Goal: Transaction & Acquisition: Purchase product/service

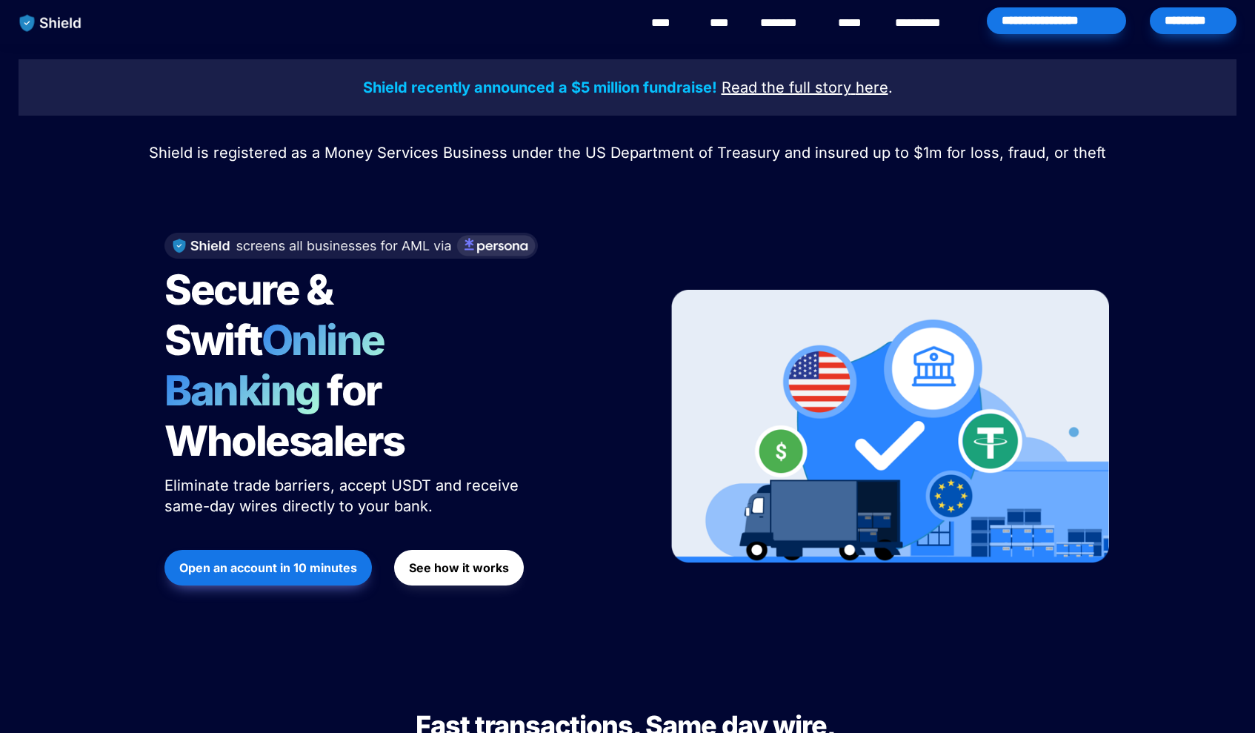
click at [1211, 30] on div "*********" at bounding box center [1193, 20] width 87 height 27
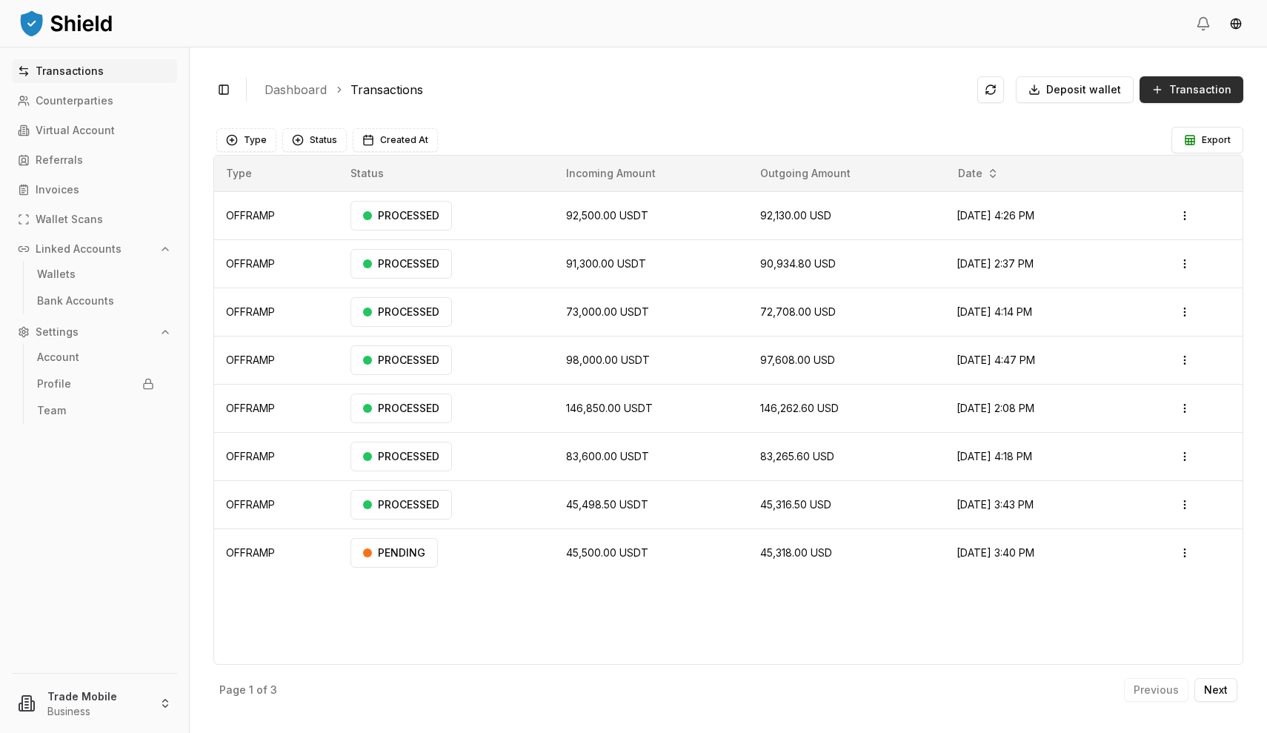
click at [1183, 96] on span "Transaction" at bounding box center [1200, 89] width 62 height 15
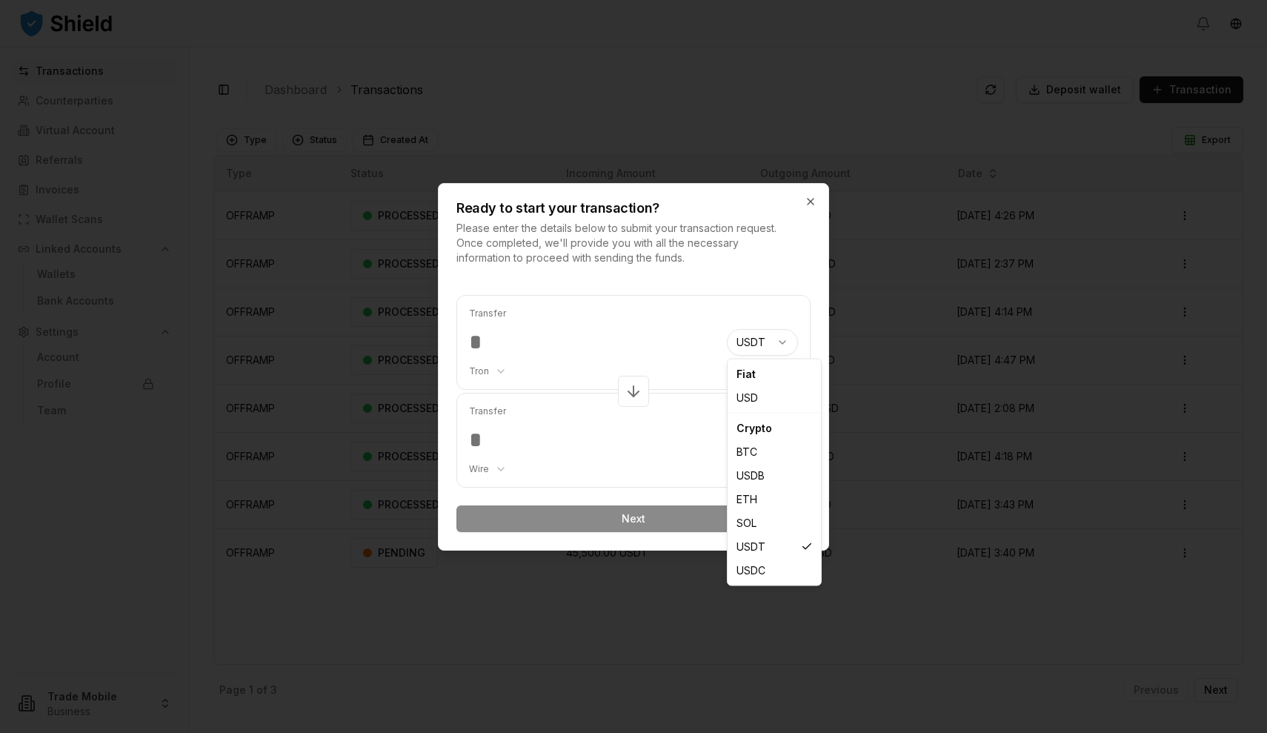
click at [753, 342] on body "Transactions Counterparties Virtual Account Referrals Invoices Wallet Scans Lin…" at bounding box center [633, 366] width 1267 height 733
click at [546, 341] on body "Transactions Counterparties Virtual Account Referrals Invoices Wallet Scans Lin…" at bounding box center [633, 366] width 1267 height 733
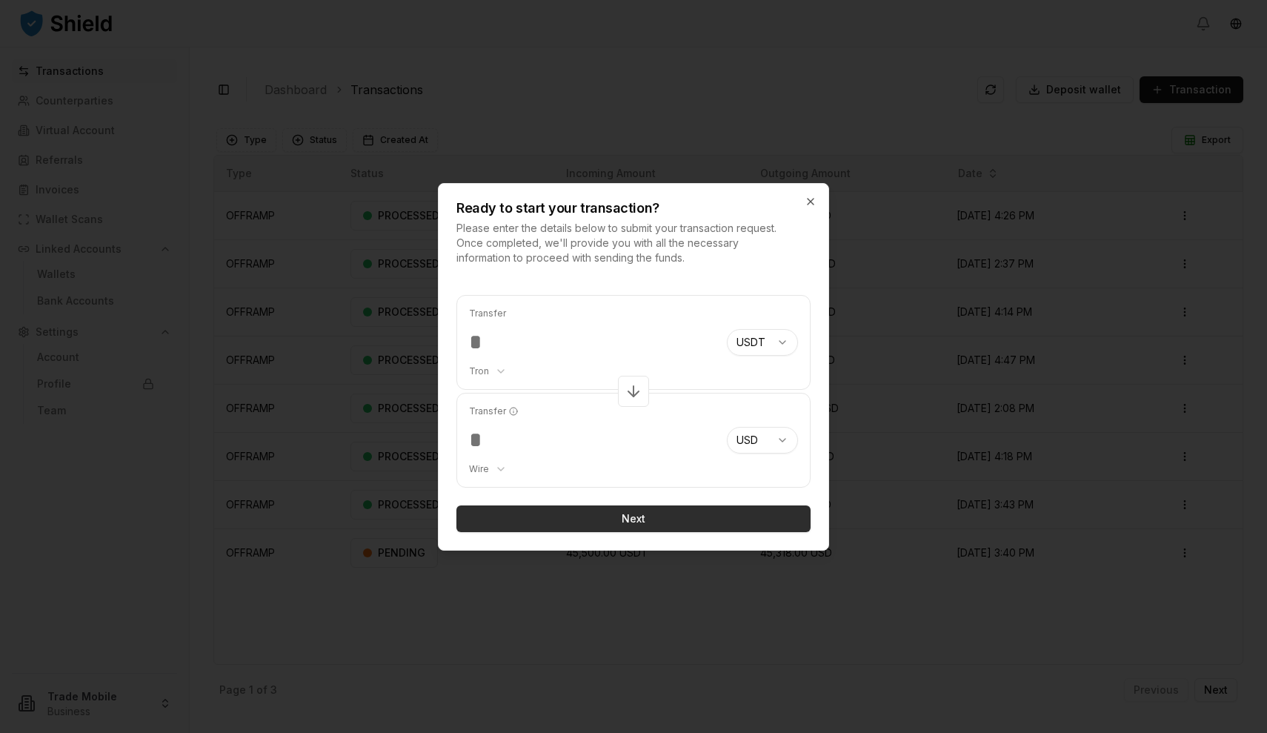
type input "******"
click at [610, 519] on button "Next" at bounding box center [633, 518] width 354 height 27
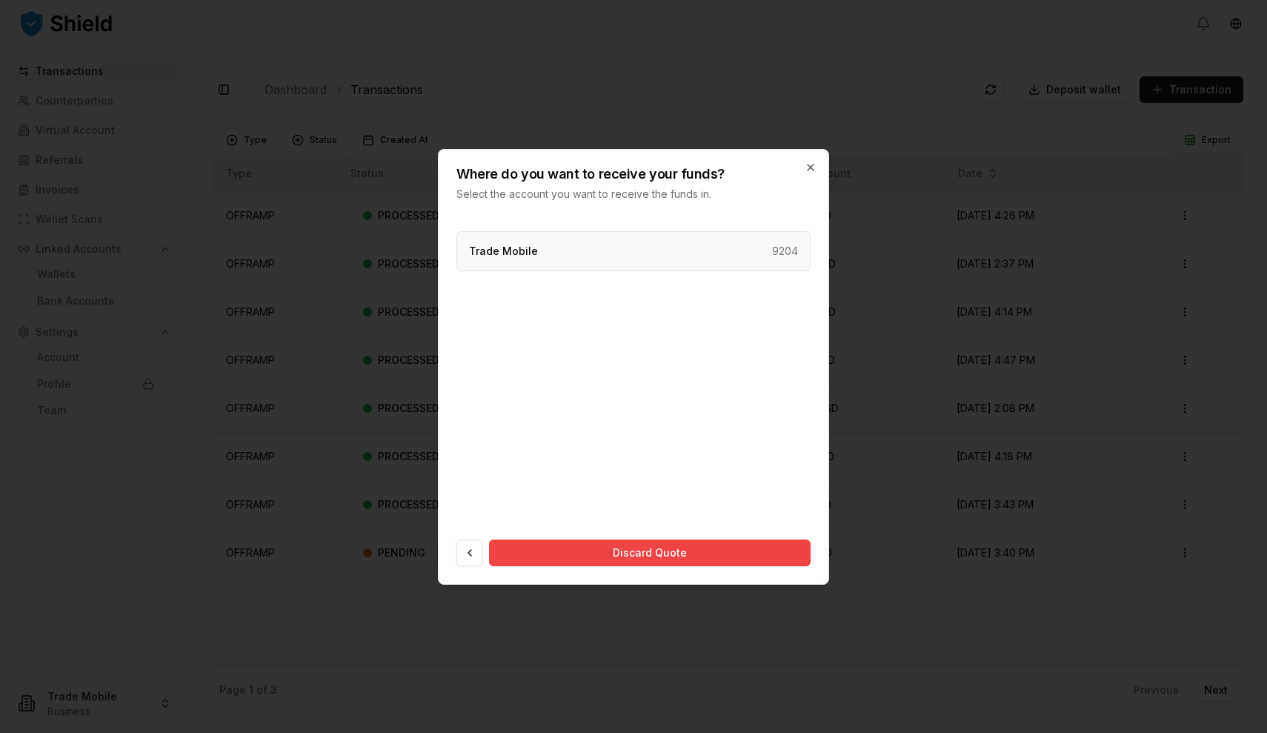
click at [650, 250] on div "Trade Mobile 9204" at bounding box center [633, 251] width 354 height 40
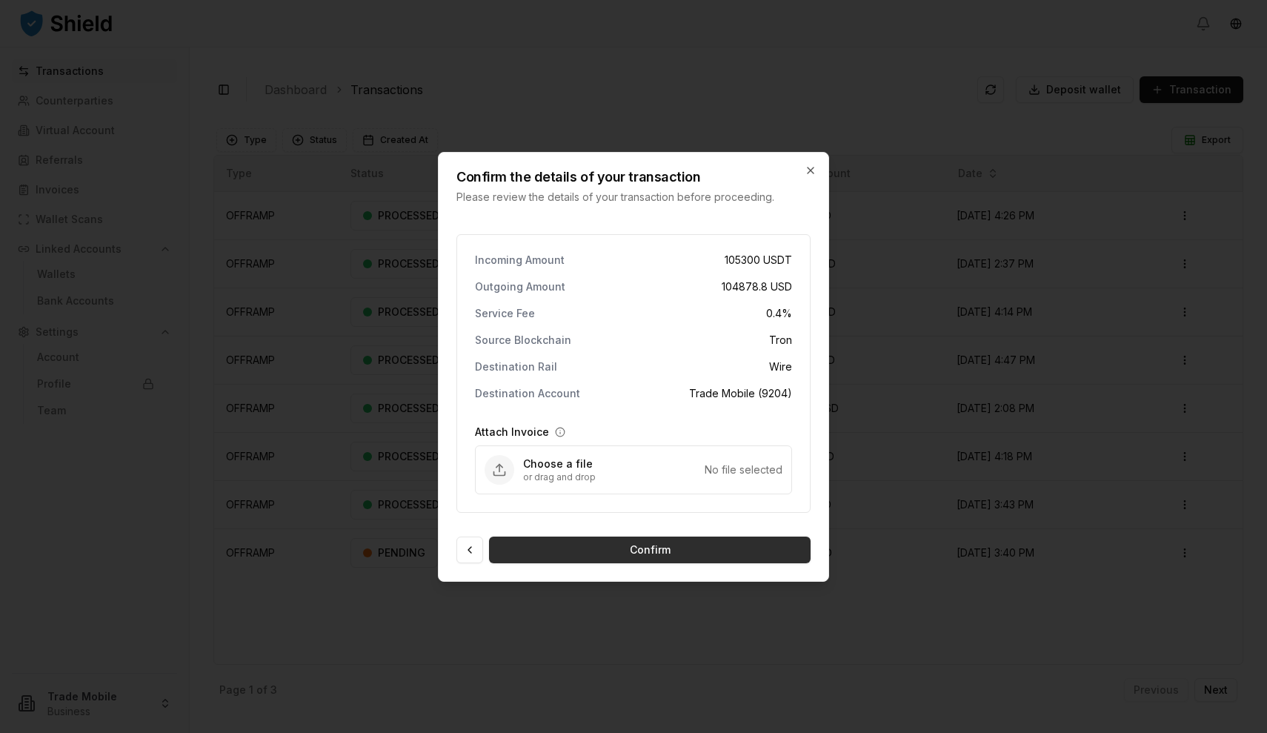
click at [631, 553] on button "Confirm" at bounding box center [650, 549] width 322 height 27
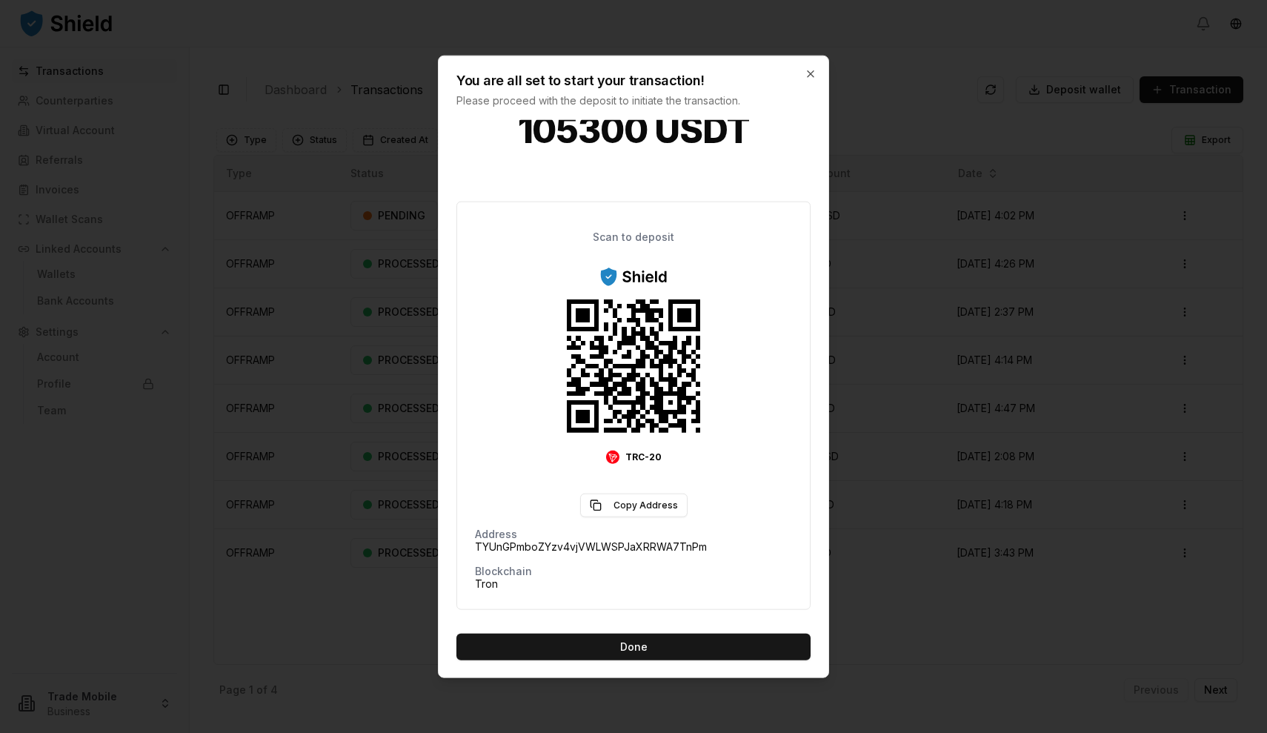
scroll to position [55, 0]
click at [890, 331] on div at bounding box center [633, 366] width 1267 height 733
click at [816, 68] on icon "button" at bounding box center [811, 73] width 12 height 12
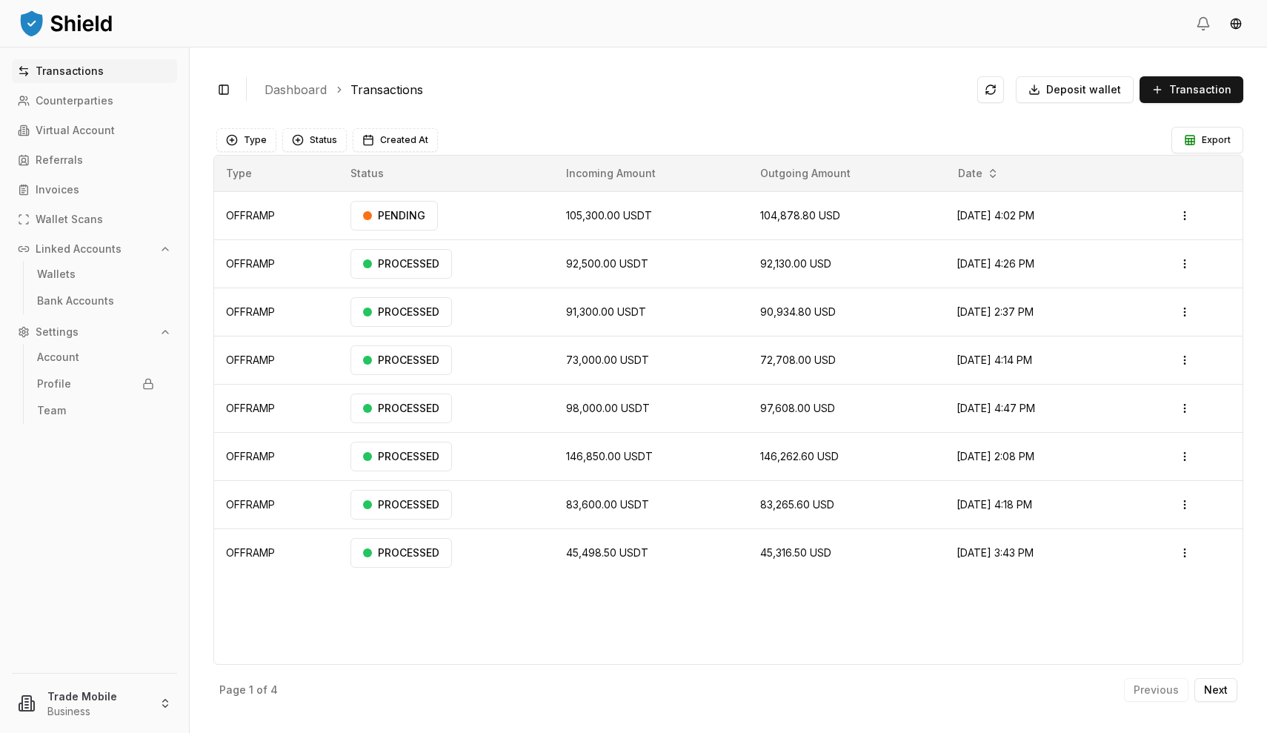
scroll to position [0, 0]
click at [386, 217] on div "PROCESSED" at bounding box center [400, 216] width 101 height 30
click at [586, 230] on td "105,300.00 USDT" at bounding box center [651, 215] width 195 height 48
click at [253, 224] on td "OFFRAMP" at bounding box center [276, 215] width 124 height 48
click at [804, 106] on div "Toggle Sidebar Dashboard Transactions Deposit wallet Transaction" at bounding box center [728, 89] width 1030 height 36
